Goal: Find specific page/section: Find specific page/section

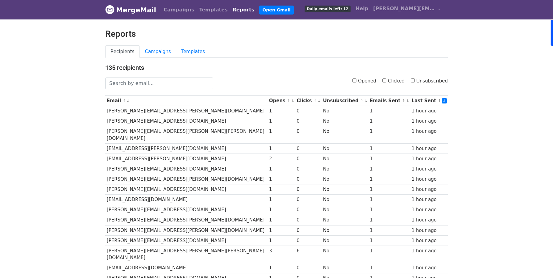
click at [165, 59] on div "Recipients Campaigns Templates" at bounding box center [277, 54] width 352 height 19
click at [164, 53] on link "Campaigns" at bounding box center [158, 51] width 36 height 13
click at [163, 54] on link "Campaigns" at bounding box center [158, 51] width 36 height 13
click at [159, 50] on link "Campaigns" at bounding box center [158, 51] width 36 height 13
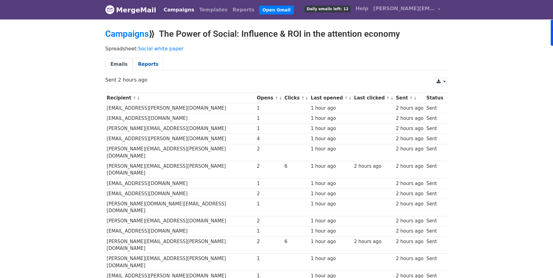
click at [144, 61] on link "Reports" at bounding box center [148, 64] width 31 height 13
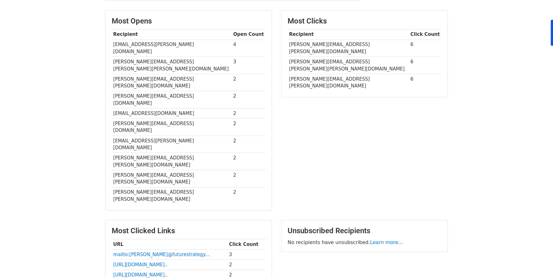
scroll to position [176, 0]
